Goal: Feedback & Contribution: Leave review/rating

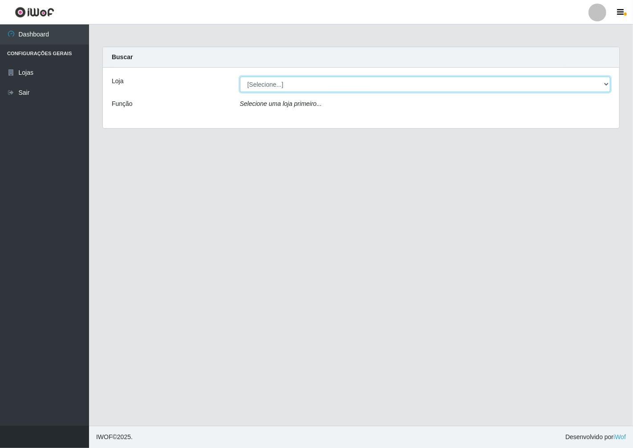
click at [604, 85] on select "[Selecione...] Minimercado Filezão" at bounding box center [425, 85] width 371 height 16
select select "204"
click at [240, 77] on select "[Selecione...] Minimercado Filezão" at bounding box center [425, 85] width 371 height 16
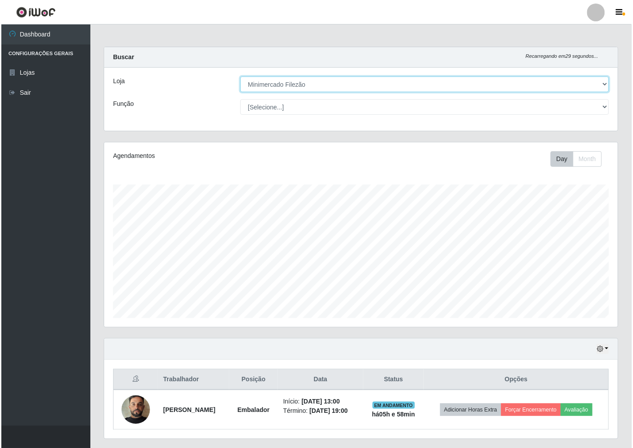
scroll to position [184, 514]
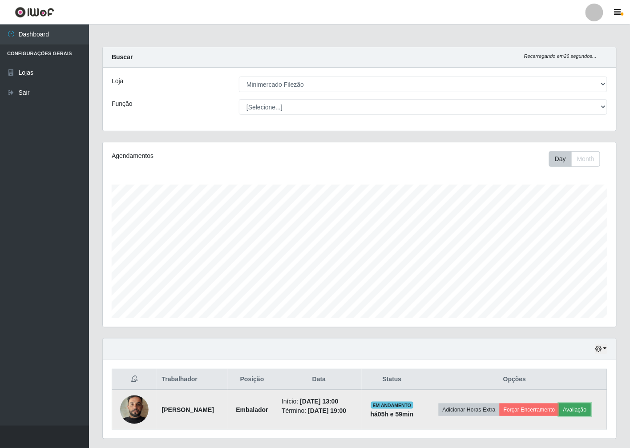
click at [581, 409] on button "Avaliação" at bounding box center [576, 410] width 32 height 12
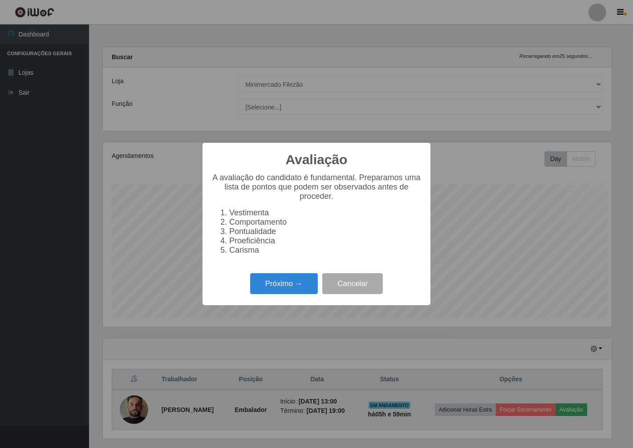
scroll to position [184, 508]
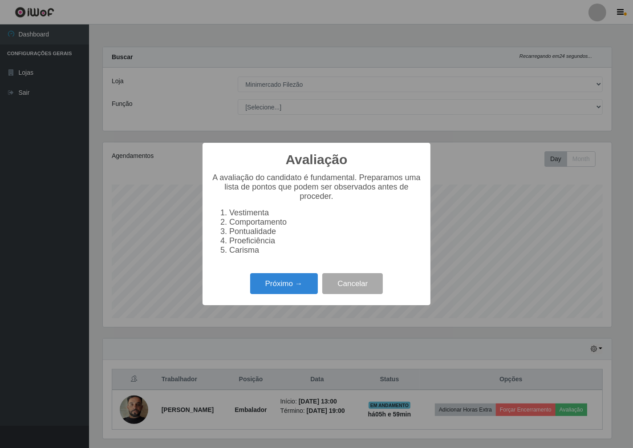
click at [270, 276] on div "Próximo → Cancelar" at bounding box center [316, 283] width 210 height 25
click at [274, 289] on button "Próximo →" at bounding box center [284, 283] width 68 height 21
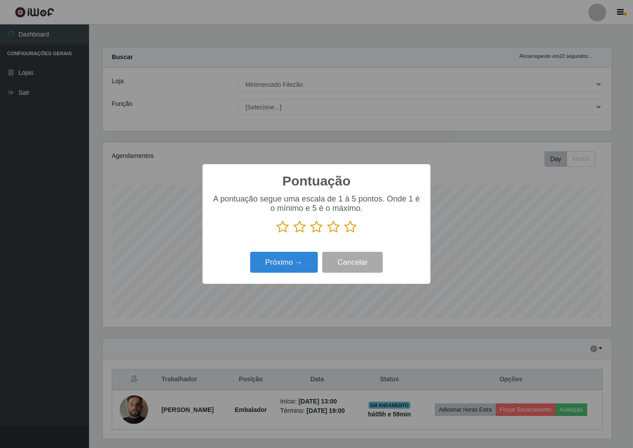
click at [350, 232] on icon at bounding box center [350, 226] width 12 height 13
click at [344, 234] on input "radio" at bounding box center [344, 234] width 0 height 0
click at [294, 271] on button "Próximo →" at bounding box center [284, 262] width 68 height 21
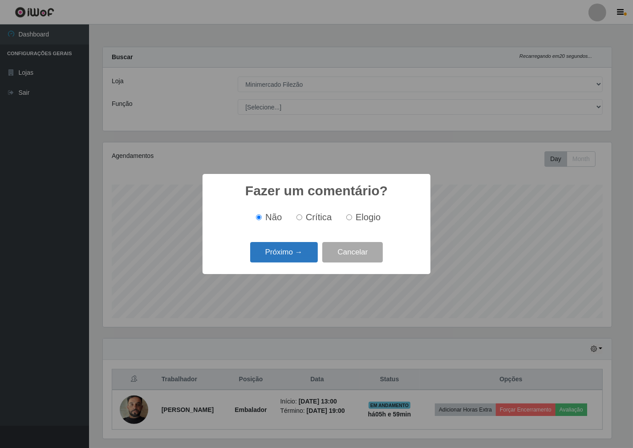
click at [253, 243] on button "Próximo →" at bounding box center [284, 252] width 68 height 21
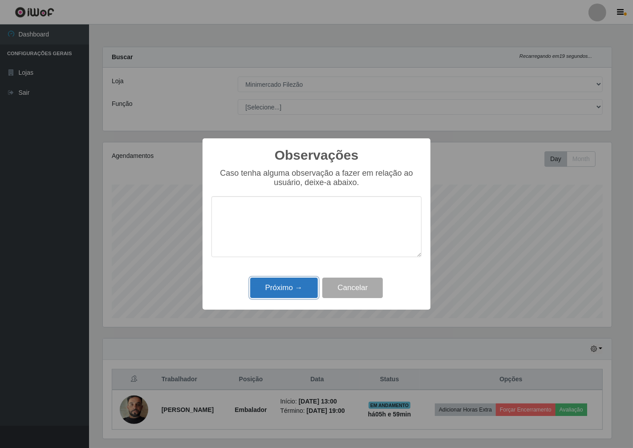
click at [287, 287] on button "Próximo →" at bounding box center [284, 288] width 68 height 21
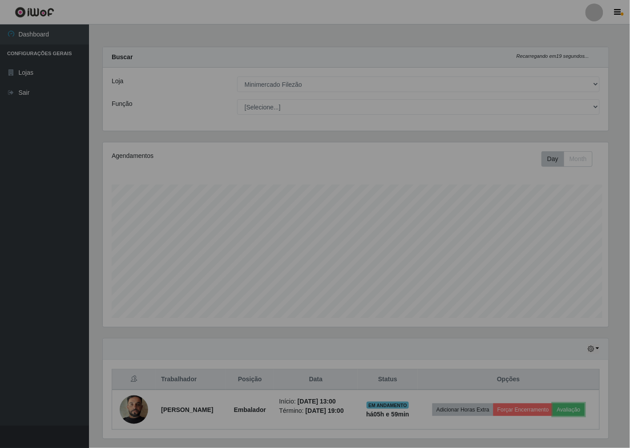
scroll to position [184, 514]
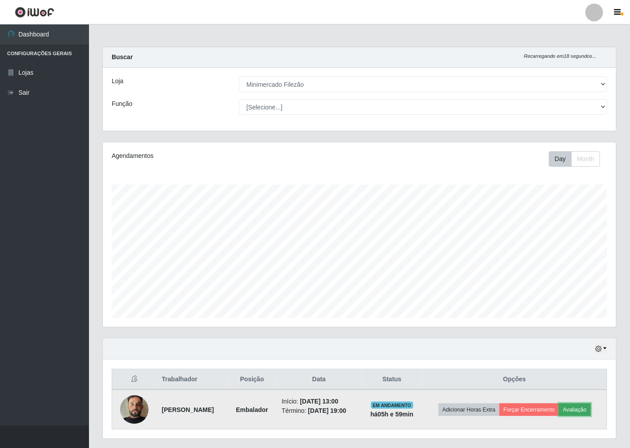
click at [573, 407] on button "Avaliação" at bounding box center [576, 410] width 32 height 12
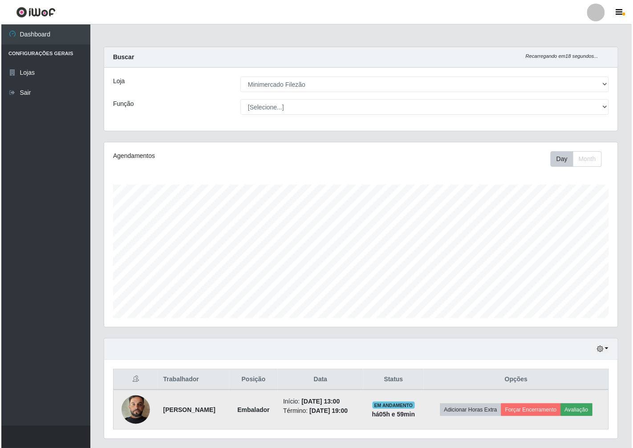
scroll to position [184, 508]
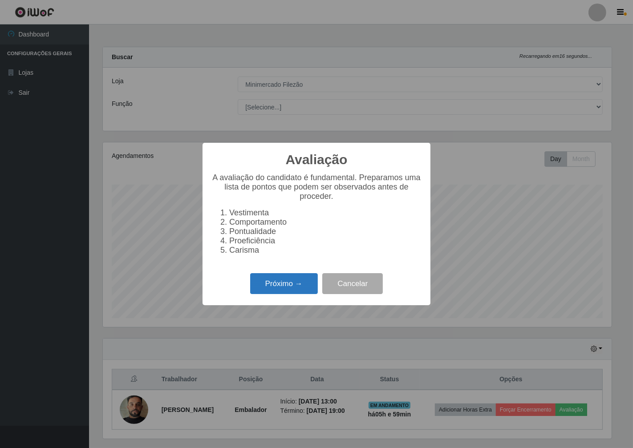
click at [305, 280] on button "Próximo →" at bounding box center [284, 283] width 68 height 21
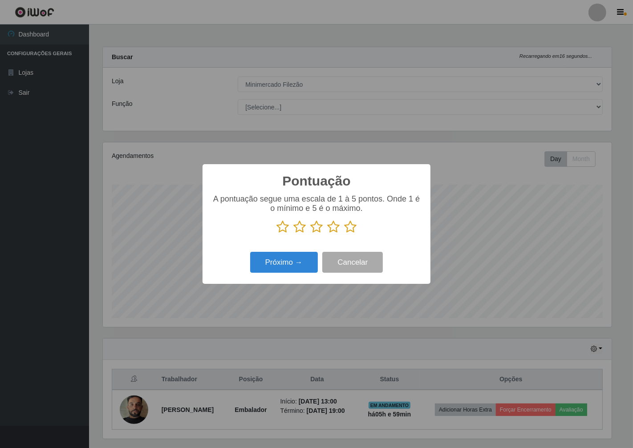
scroll to position [445037, 444713]
click at [351, 228] on icon at bounding box center [350, 226] width 12 height 13
click at [344, 234] on input "radio" at bounding box center [344, 234] width 0 height 0
click at [301, 256] on button "Próximo →" at bounding box center [284, 262] width 68 height 21
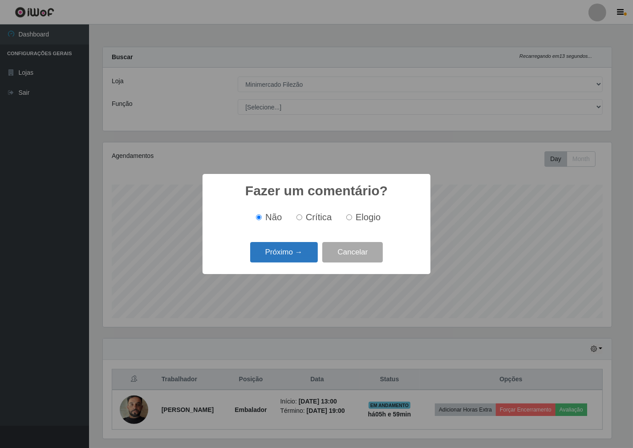
click at [287, 252] on button "Próximo →" at bounding box center [284, 252] width 68 height 21
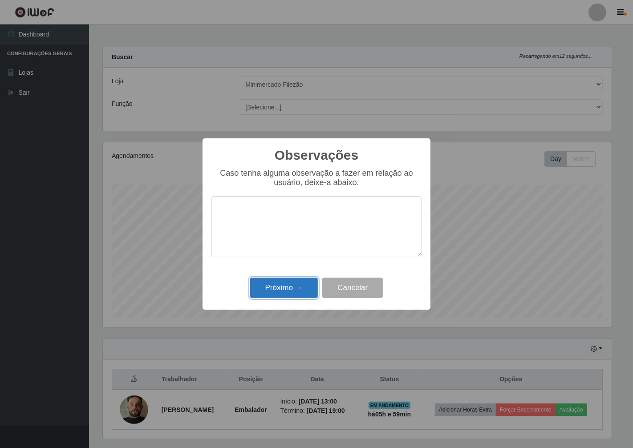
click at [293, 284] on button "Próximo →" at bounding box center [284, 288] width 68 height 21
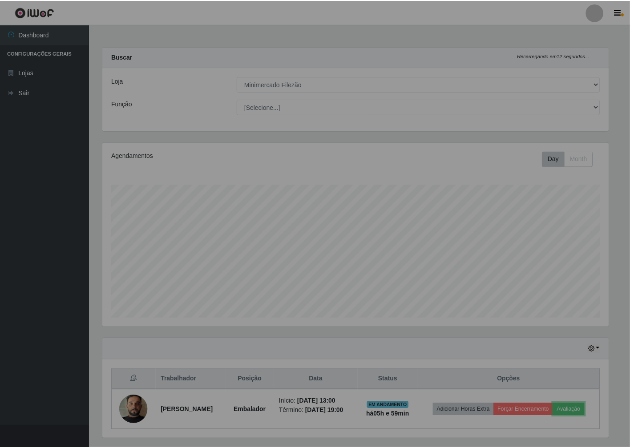
scroll to position [184, 514]
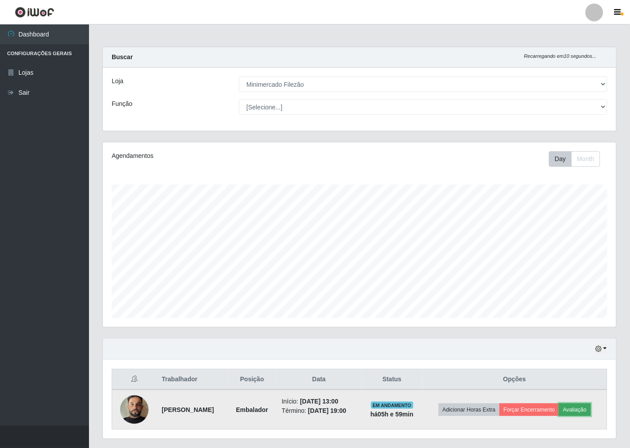
click at [574, 408] on button "Avaliação" at bounding box center [576, 410] width 32 height 12
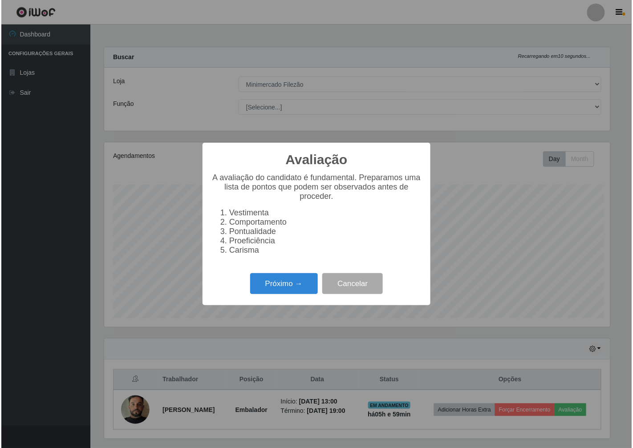
scroll to position [184, 508]
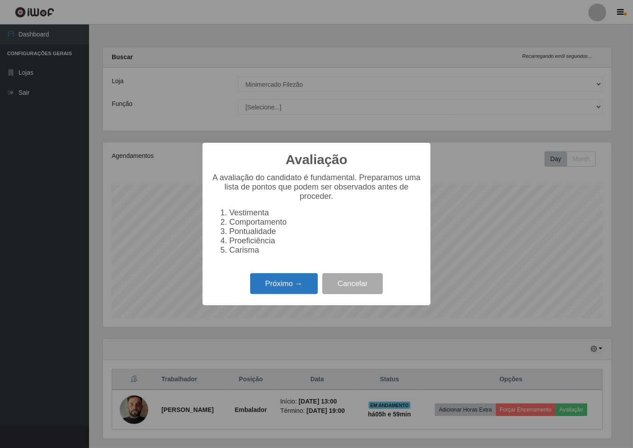
click at [301, 284] on button "Próximo →" at bounding box center [284, 283] width 68 height 21
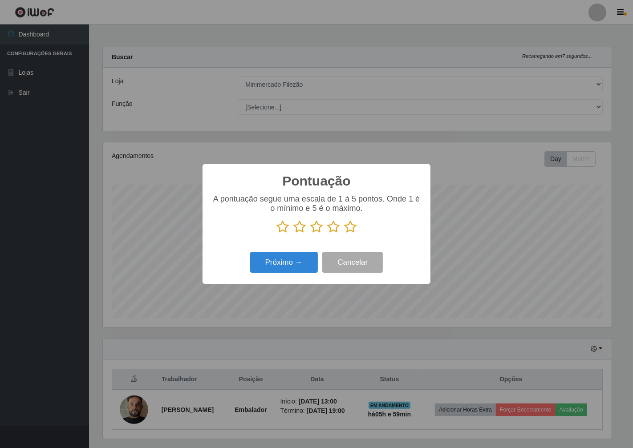
click at [344, 224] on icon at bounding box center [350, 226] width 12 height 13
click at [344, 234] on input "radio" at bounding box center [344, 234] width 0 height 0
click at [296, 261] on button "Próximo →" at bounding box center [284, 262] width 68 height 21
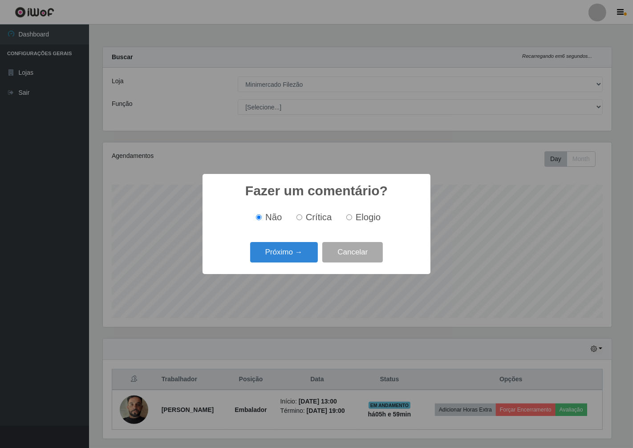
click at [296, 261] on button "Próximo →" at bounding box center [284, 252] width 68 height 21
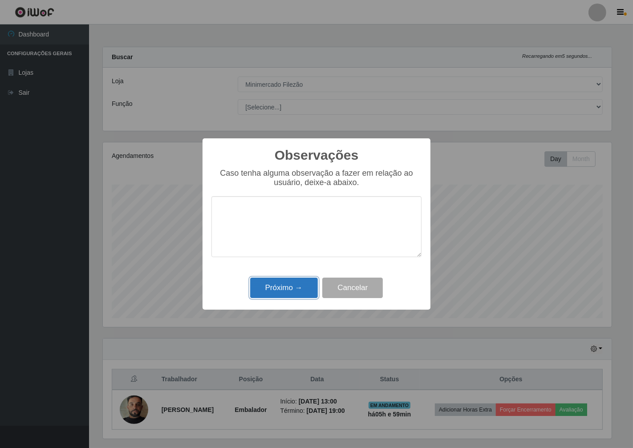
click at [306, 292] on button "Próximo →" at bounding box center [284, 288] width 68 height 21
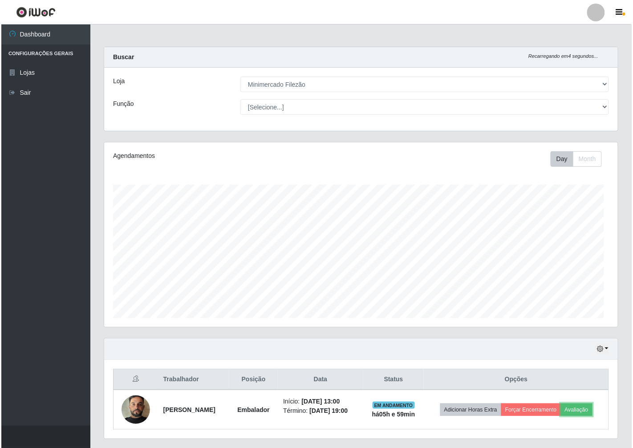
scroll to position [184, 514]
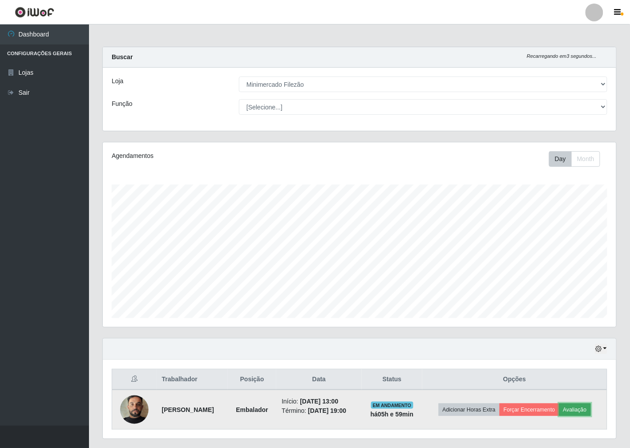
click at [588, 413] on button "Avaliação" at bounding box center [576, 410] width 32 height 12
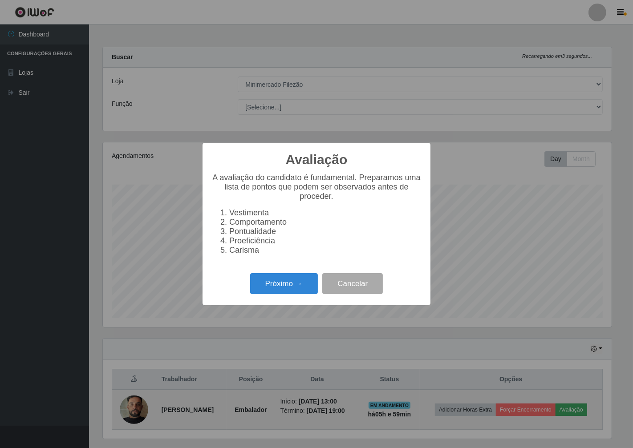
scroll to position [184, 508]
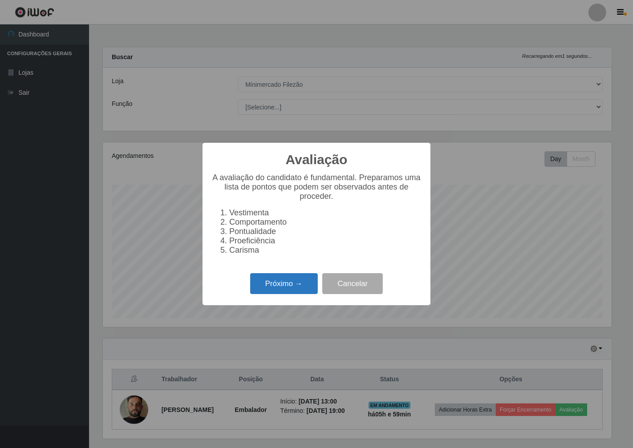
click at [288, 292] on button "Próximo →" at bounding box center [284, 283] width 68 height 21
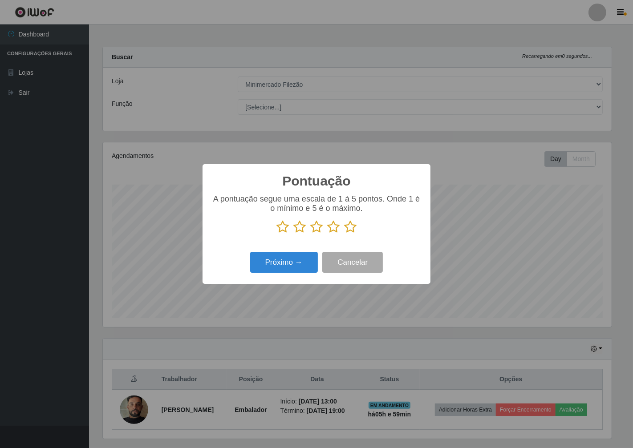
click at [349, 224] on icon at bounding box center [350, 226] width 12 height 13
click at [344, 234] on input "radio" at bounding box center [344, 234] width 0 height 0
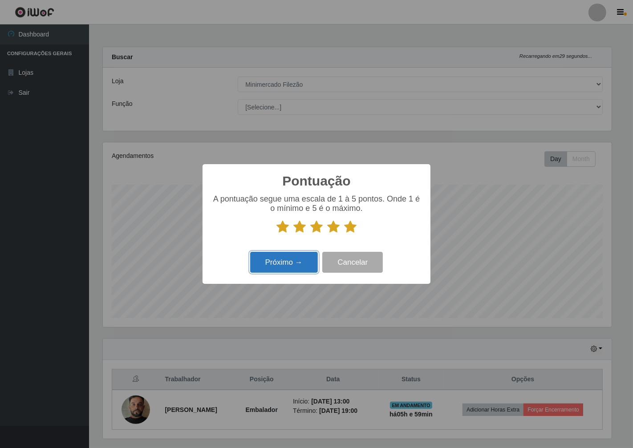
click at [299, 264] on button "Próximo →" at bounding box center [284, 262] width 68 height 21
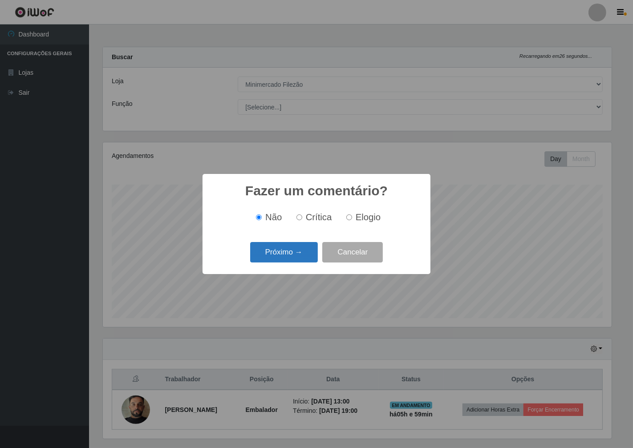
click at [293, 255] on button "Próximo →" at bounding box center [284, 252] width 68 height 21
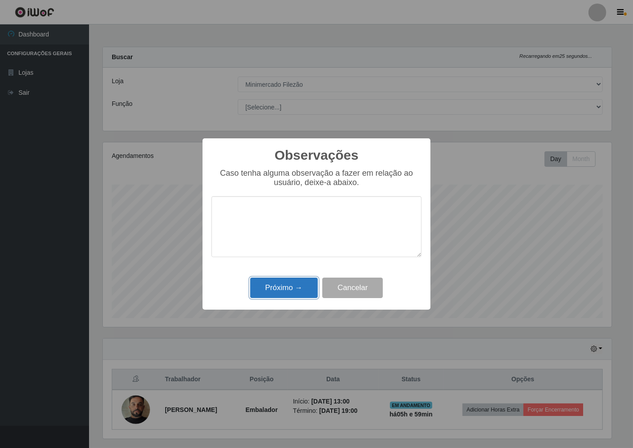
click at [297, 292] on button "Próximo →" at bounding box center [284, 288] width 68 height 21
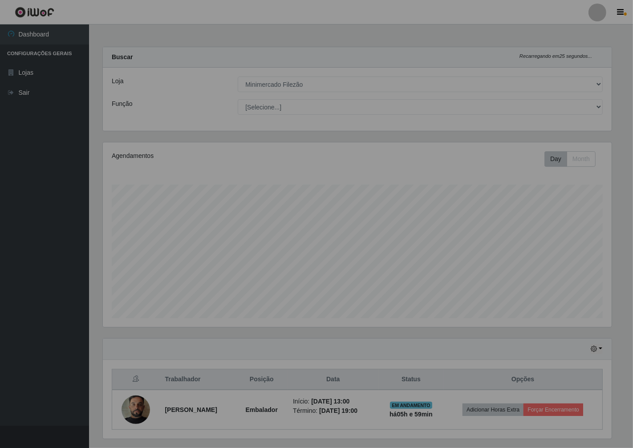
scroll to position [184, 514]
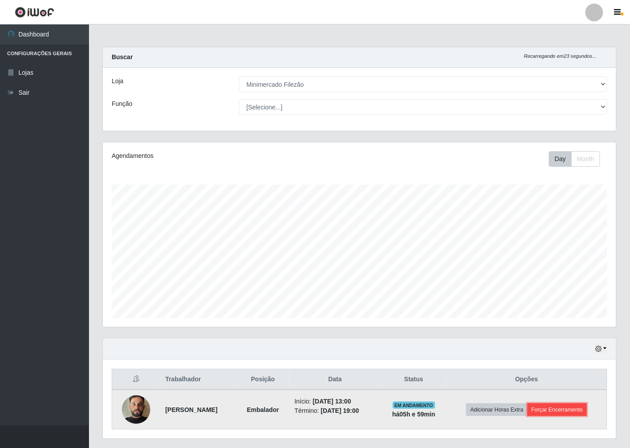
click at [549, 408] on button "Forçar Encerramento" at bounding box center [558, 410] width 60 height 12
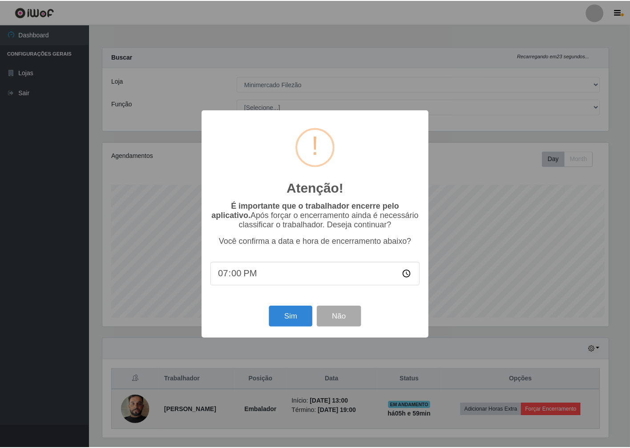
scroll to position [184, 508]
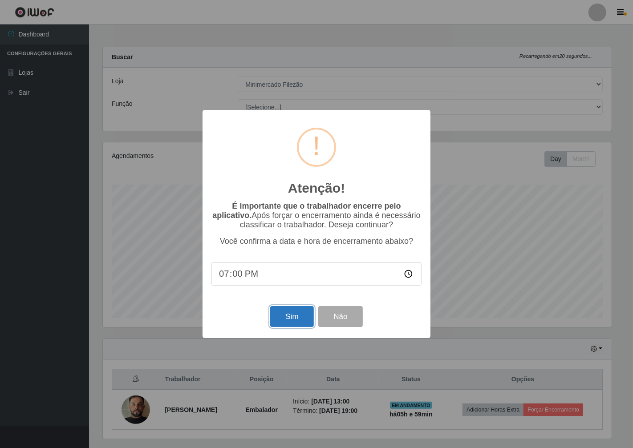
click at [281, 317] on button "Sim" at bounding box center [291, 316] width 43 height 21
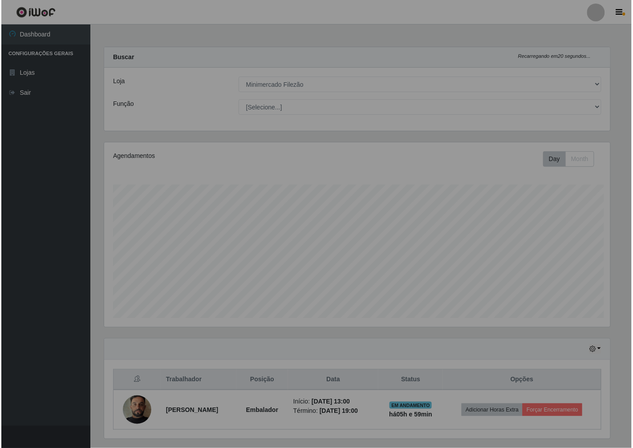
scroll to position [0, 0]
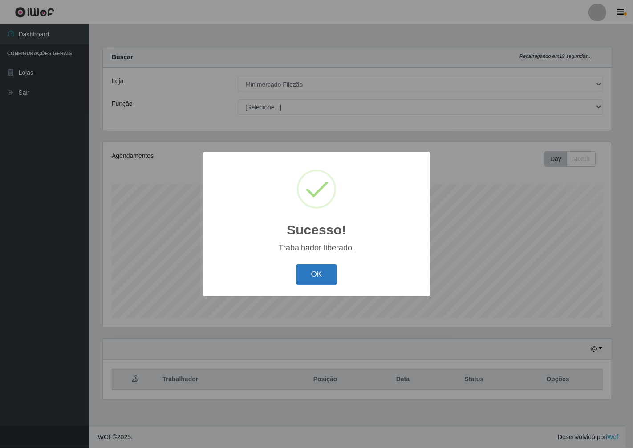
click at [310, 283] on button "OK" at bounding box center [316, 274] width 41 height 21
